Goal: Task Accomplishment & Management: Manage account settings

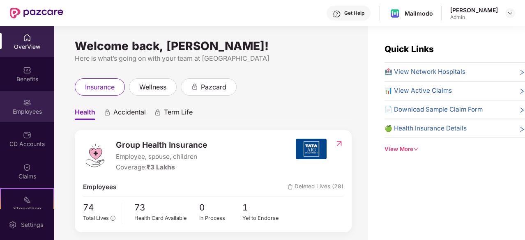
click at [29, 109] on div "Employees" at bounding box center [27, 112] width 54 height 8
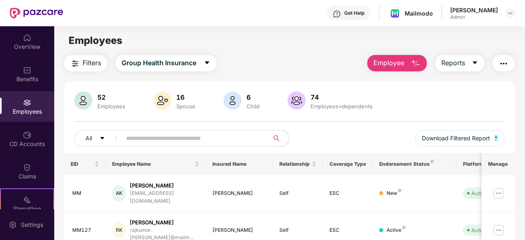
click at [137, 134] on input "text" at bounding box center [192, 138] width 132 height 12
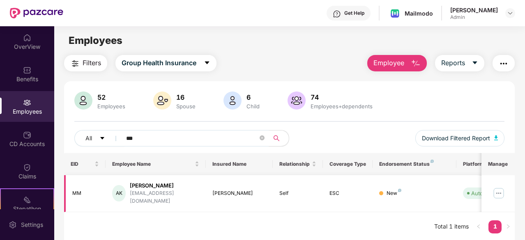
click at [178, 188] on div "[PERSON_NAME]" at bounding box center [164, 186] width 69 height 8
click at [498, 187] on img at bounding box center [498, 193] width 13 height 13
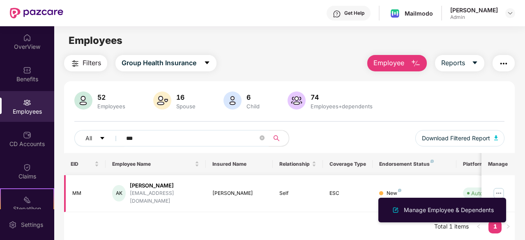
click at [320, 188] on td "Self" at bounding box center [298, 194] width 50 height 37
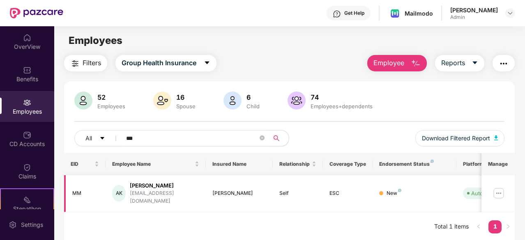
click at [169, 188] on div "[PERSON_NAME]" at bounding box center [164, 186] width 69 height 8
click at [190, 137] on input "***" at bounding box center [192, 138] width 132 height 12
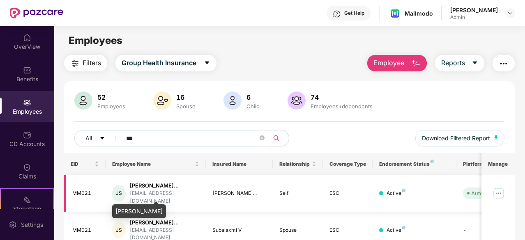
type input "***"
click at [155, 190] on div "[PERSON_NAME]..." at bounding box center [164, 186] width 69 height 8
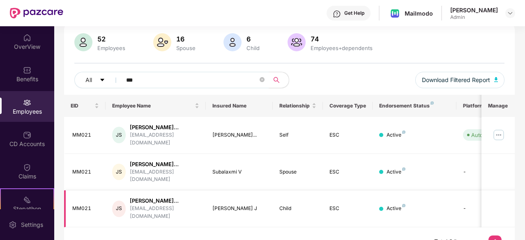
scroll to position [74, 0]
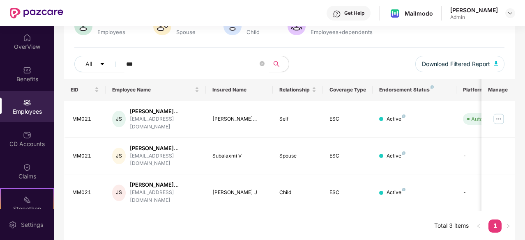
click at [26, 100] on img at bounding box center [27, 103] width 8 height 8
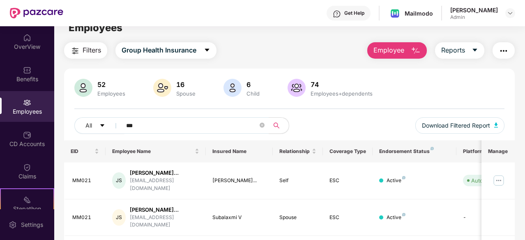
scroll to position [0, 0]
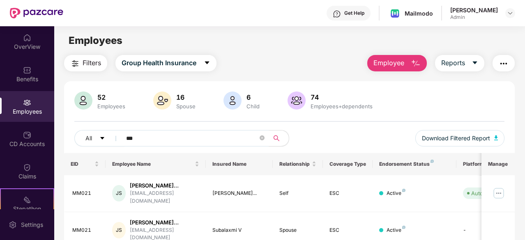
click at [506, 63] on img "button" at bounding box center [504, 64] width 10 height 10
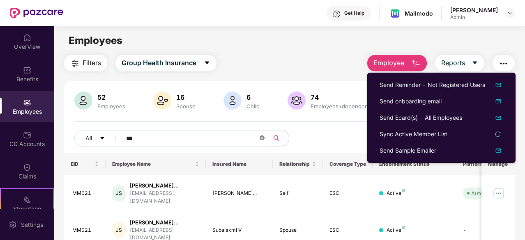
click at [264, 137] on icon "close-circle" at bounding box center [262, 138] width 5 height 5
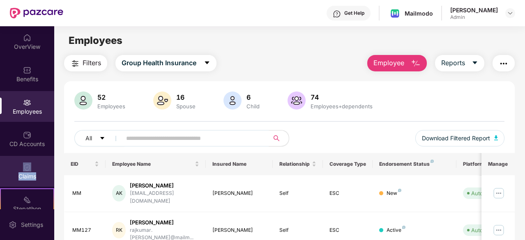
drag, startPoint x: 50, startPoint y: 143, endPoint x: 51, endPoint y: 162, distance: 18.9
click at [50, 162] on div "OverView Benefits Employees CD Accounts Claims Stepathon New Challenge 6 Endors…" at bounding box center [27, 117] width 54 height 183
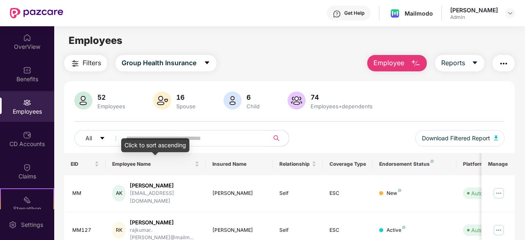
click at [138, 134] on input "text" at bounding box center [192, 138] width 132 height 12
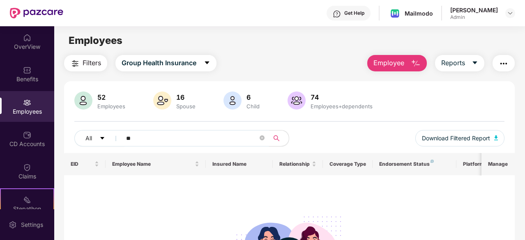
type input "*"
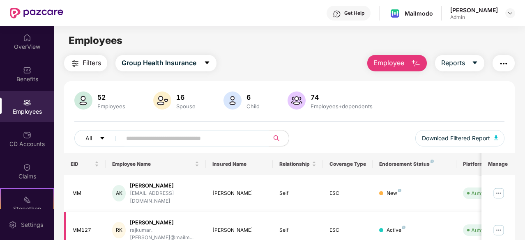
click at [500, 224] on img at bounding box center [498, 230] width 13 height 13
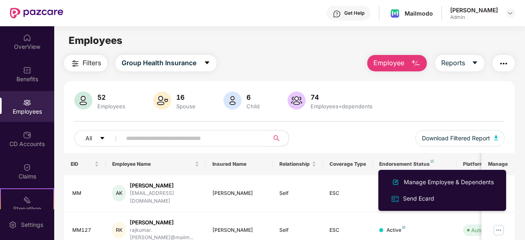
click at [492, 102] on div "52 Employees 16 Spouse 6 Child [DEMOGRAPHIC_DATA] Employees+dependents" at bounding box center [289, 102] width 430 height 20
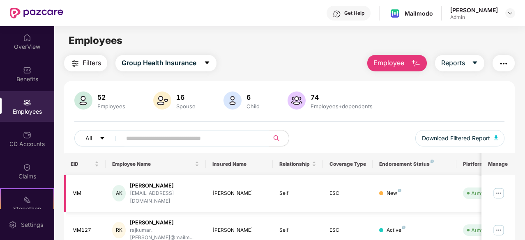
click at [502, 189] on img at bounding box center [498, 193] width 13 height 13
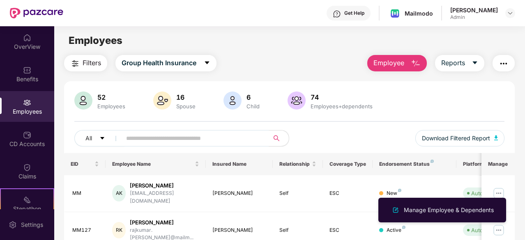
click at [472, 109] on div "52 Employees 16 Spouse 6 Child [DEMOGRAPHIC_DATA] Employees+dependents" at bounding box center [289, 102] width 430 height 20
